Goal: Ask a question: Seek information or help from site administrators or community

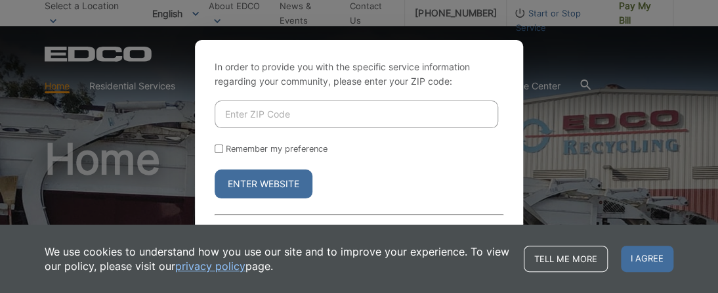
click at [324, 115] on input "Enter ZIP Code" at bounding box center [357, 114] width 284 height 28
type input "92118"
click at [272, 186] on button "Enter Website" at bounding box center [264, 183] width 98 height 29
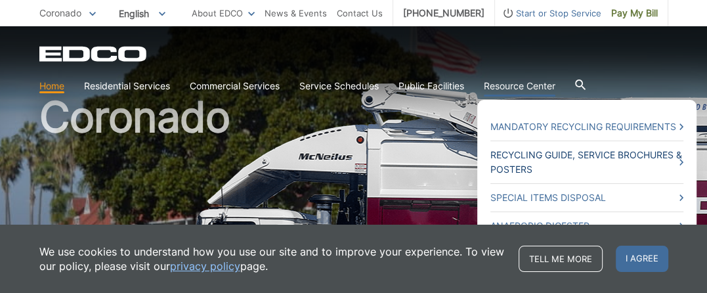
scroll to position [66, 0]
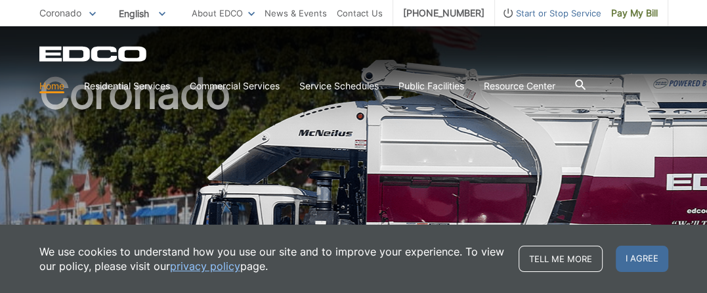
click at [402, 42] on div "EDCO Logo Home Residential Services Curbside Pickup Recycling Organic Recycling…" at bounding box center [353, 62] width 707 height 72
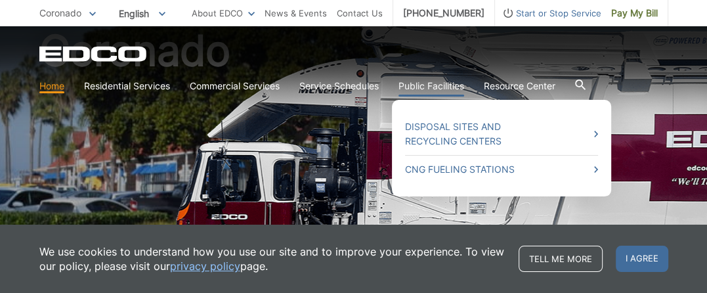
scroll to position [131, 0]
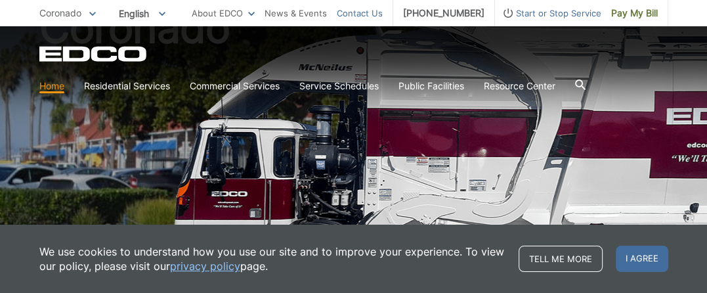
click at [365, 12] on link "Contact Us" at bounding box center [360, 13] width 46 height 14
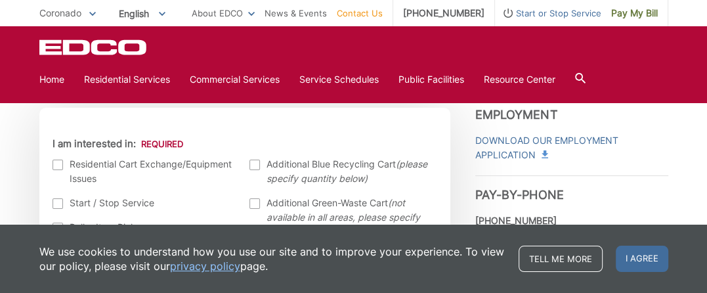
scroll to position [460, 0]
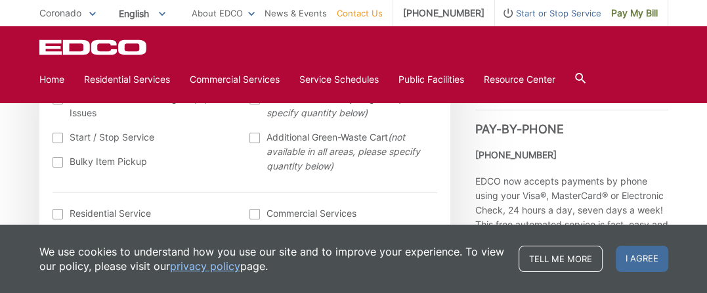
click at [56, 162] on div at bounding box center [58, 162] width 11 height 11
click at [0, 0] on input "Bulky Item Pickup" at bounding box center [0, 0] width 0 height 0
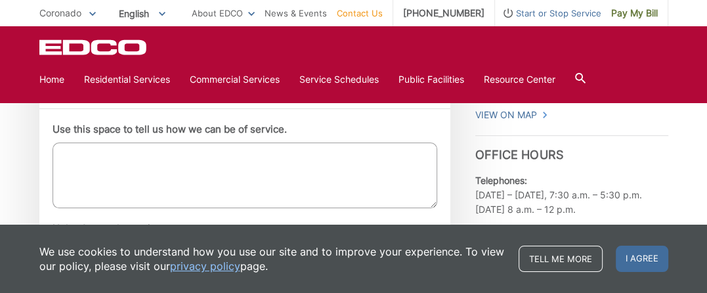
scroll to position [722, 0]
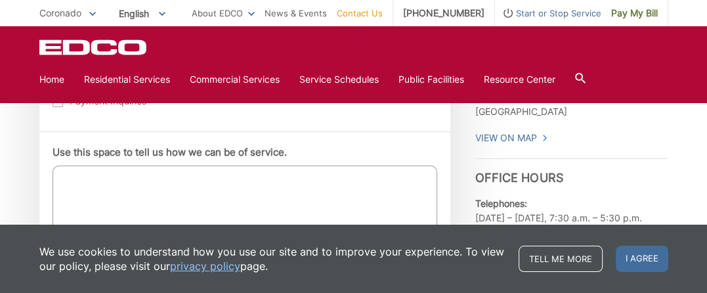
click at [116, 181] on textarea "Use this space to tell us how we can be of service." at bounding box center [245, 198] width 385 height 66
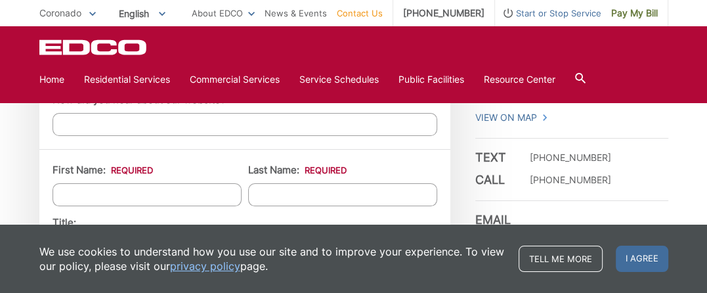
scroll to position [1050, 0]
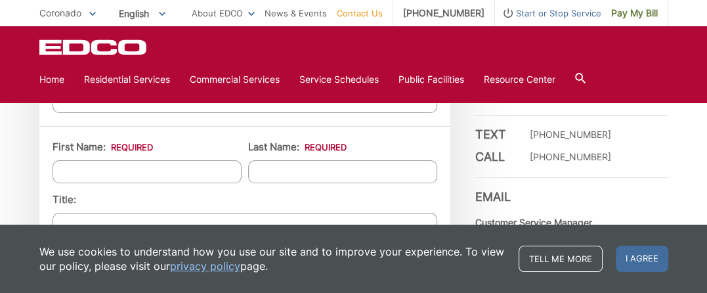
type textarea "when is the free bulk item pickup in Coronado, i believe its in October"
click at [117, 173] on input "First Name: *" at bounding box center [147, 171] width 189 height 23
type input "william"
type input "riley"
type input "8800 W Buckeye Road"
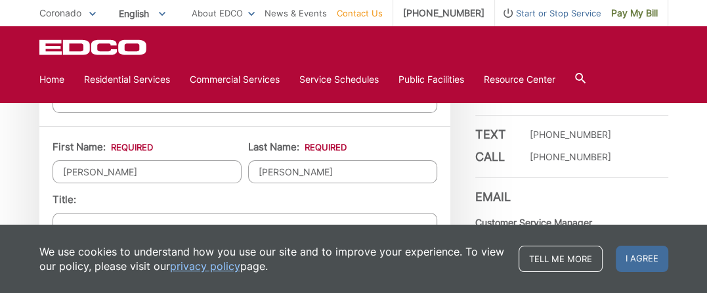
type input "Tolleson"
type input "85353"
type input "bill_riley@tkwest.com"
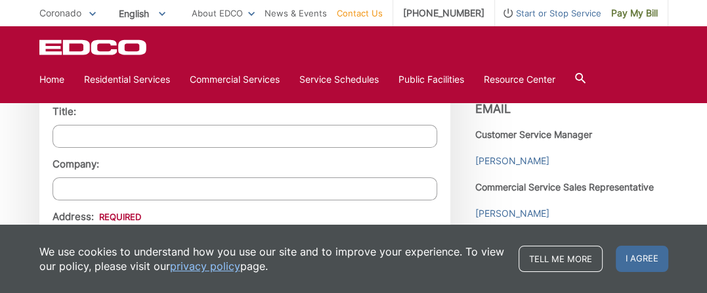
scroll to position [1116, 0]
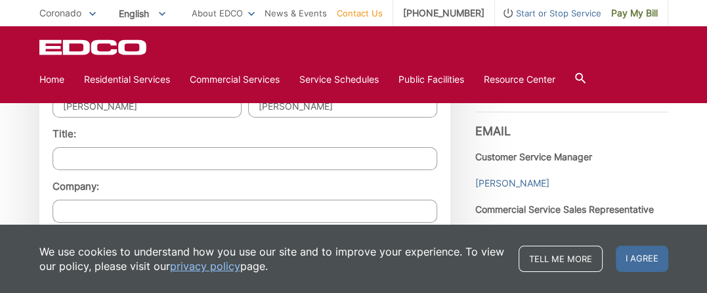
click at [123, 152] on input "Title:" at bounding box center [245, 158] width 385 height 23
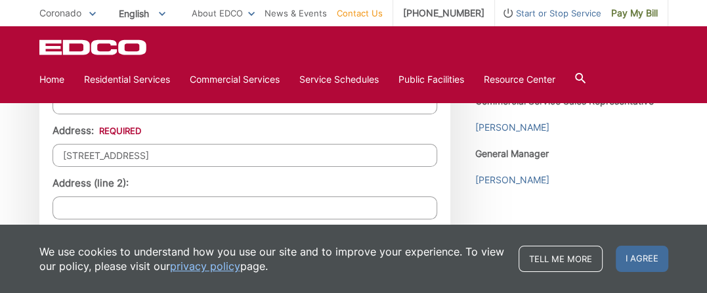
scroll to position [1247, 0]
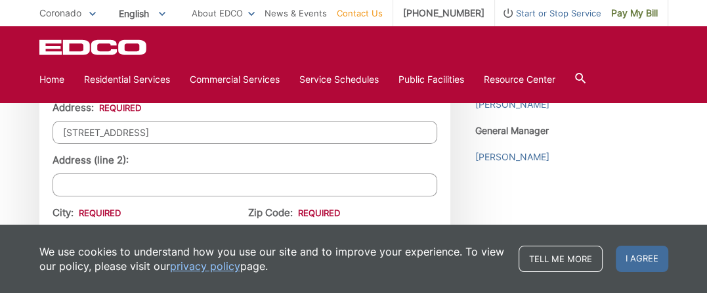
type input "owner"
click at [159, 129] on input "8800 W Buckeye Road" at bounding box center [245, 132] width 385 height 23
type input "8"
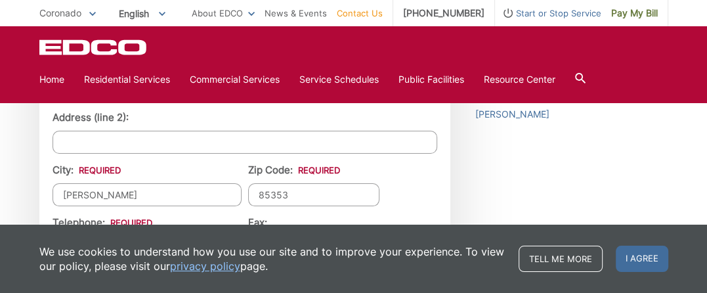
scroll to position [1313, 0]
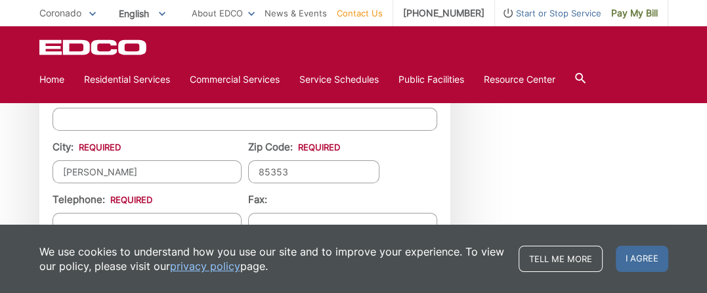
type input "990 alameda"
click at [124, 172] on input "Tolleson" at bounding box center [147, 171] width 189 height 23
type input "coronado"
drag, startPoint x: 293, startPoint y: 170, endPoint x: 238, endPoint y: 170, distance: 54.5
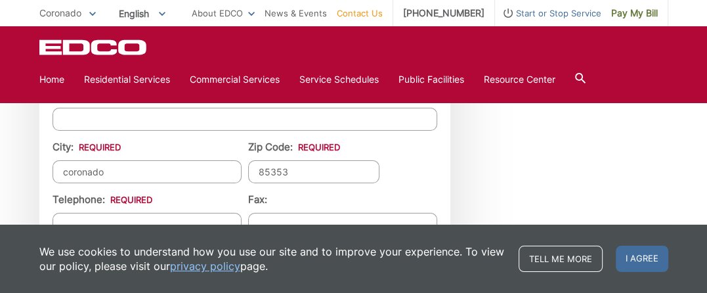
click at [238, 170] on ul "First Name: * william Last Name: * riley Title: owner Company: Address: * 990 a…" at bounding box center [245, 137] width 385 height 520
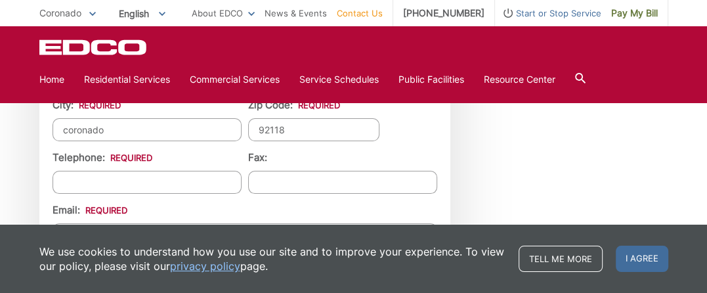
scroll to position [1379, 0]
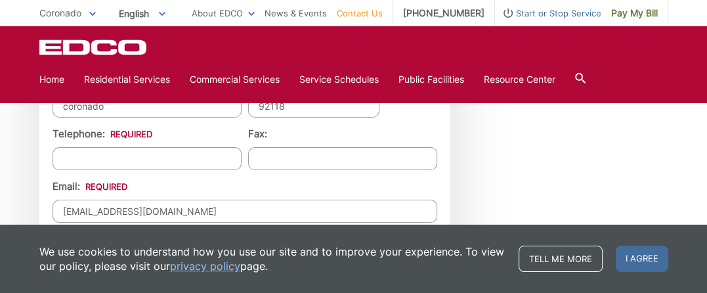
type input "92118"
click at [106, 161] on input "(___) ___-____" at bounding box center [147, 158] width 189 height 23
type input "(602) 721-9739"
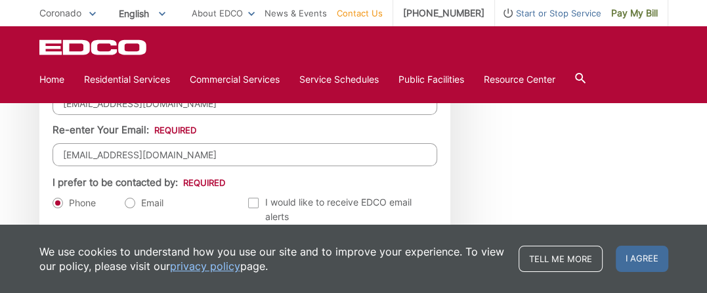
scroll to position [1510, 0]
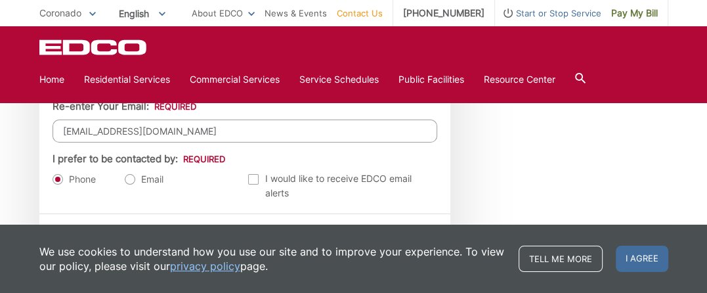
click at [131, 181] on label "Email" at bounding box center [144, 179] width 39 height 13
radio input "true"
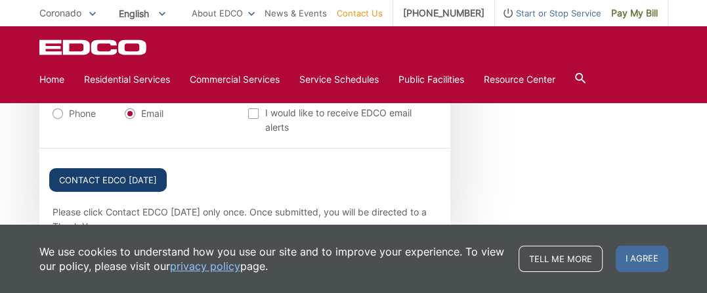
click at [139, 175] on input "Contact EDCO Today" at bounding box center [108, 180] width 118 height 24
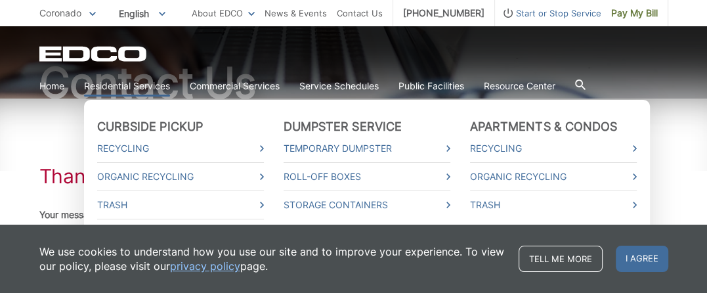
scroll to position [192, 0]
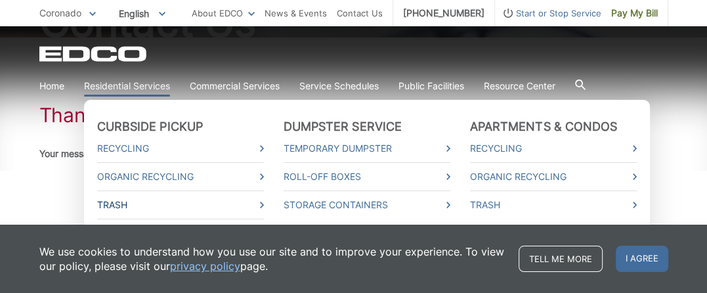
click at [260, 205] on icon at bounding box center [262, 205] width 4 height 7
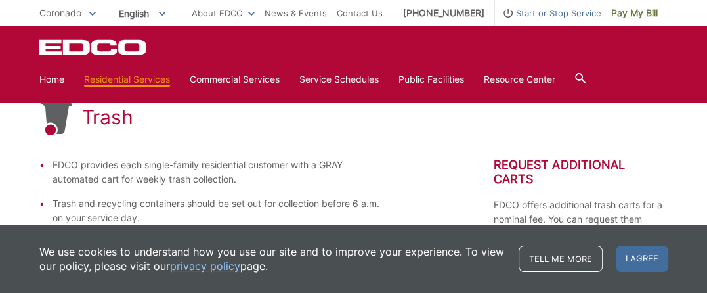
scroll to position [8, 0]
